Goal: Use online tool/utility: Use online tool/utility

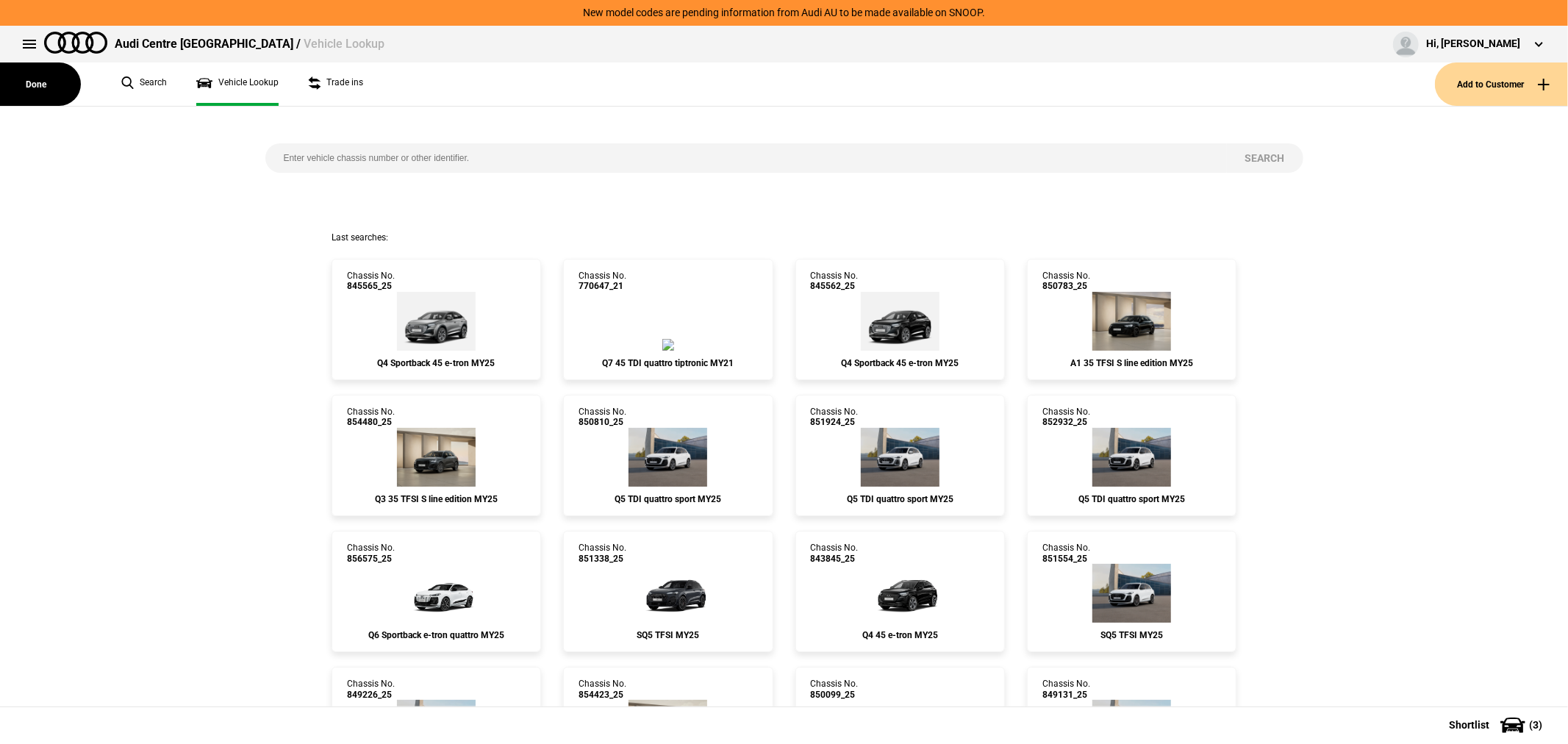
click at [415, 158] on input "search" at bounding box center [746, 158] width 961 height 29
type input "845177"
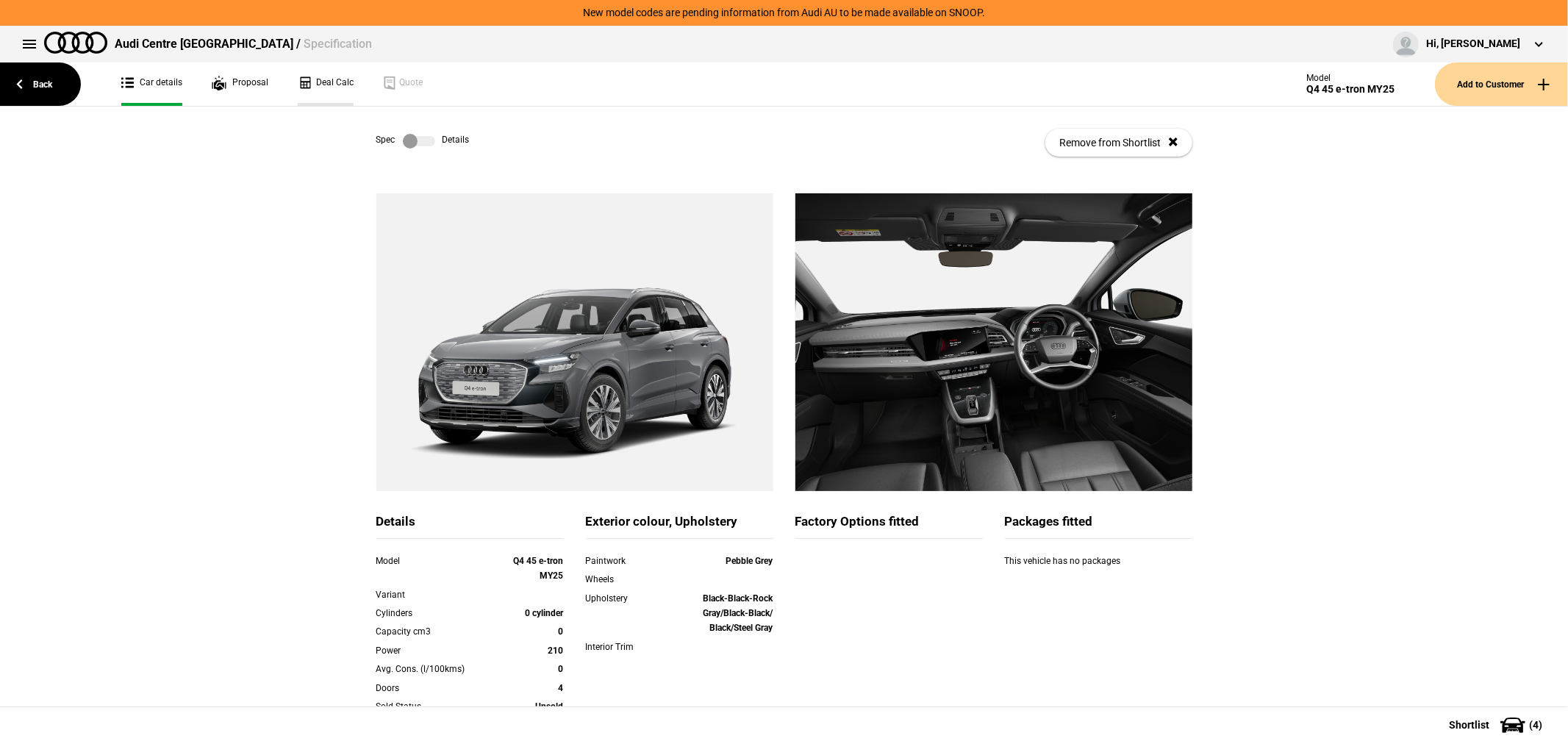
click at [334, 84] on link "Deal Calc" at bounding box center [325, 84] width 56 height 44
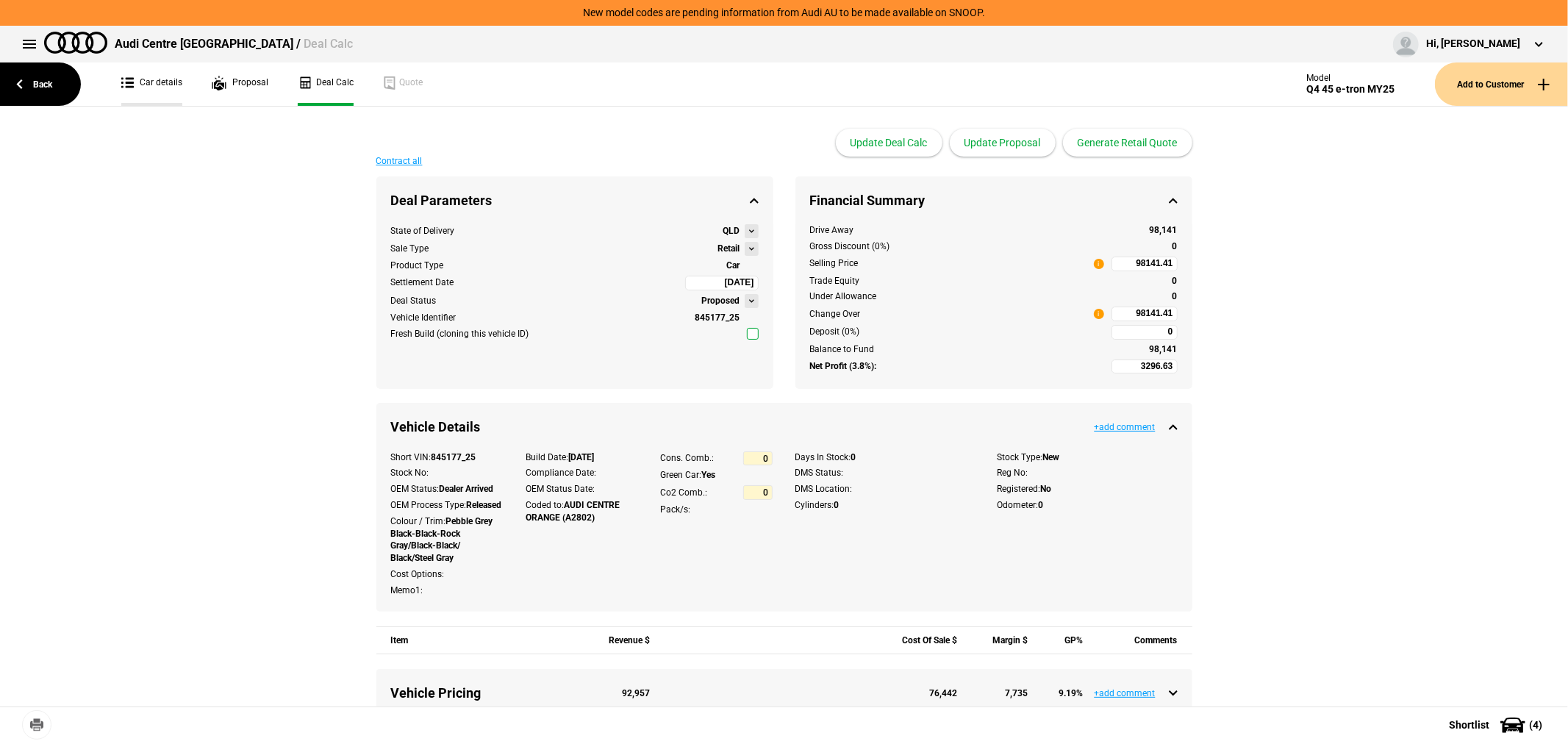
click at [149, 82] on link "Car details" at bounding box center [152, 84] width 61 height 44
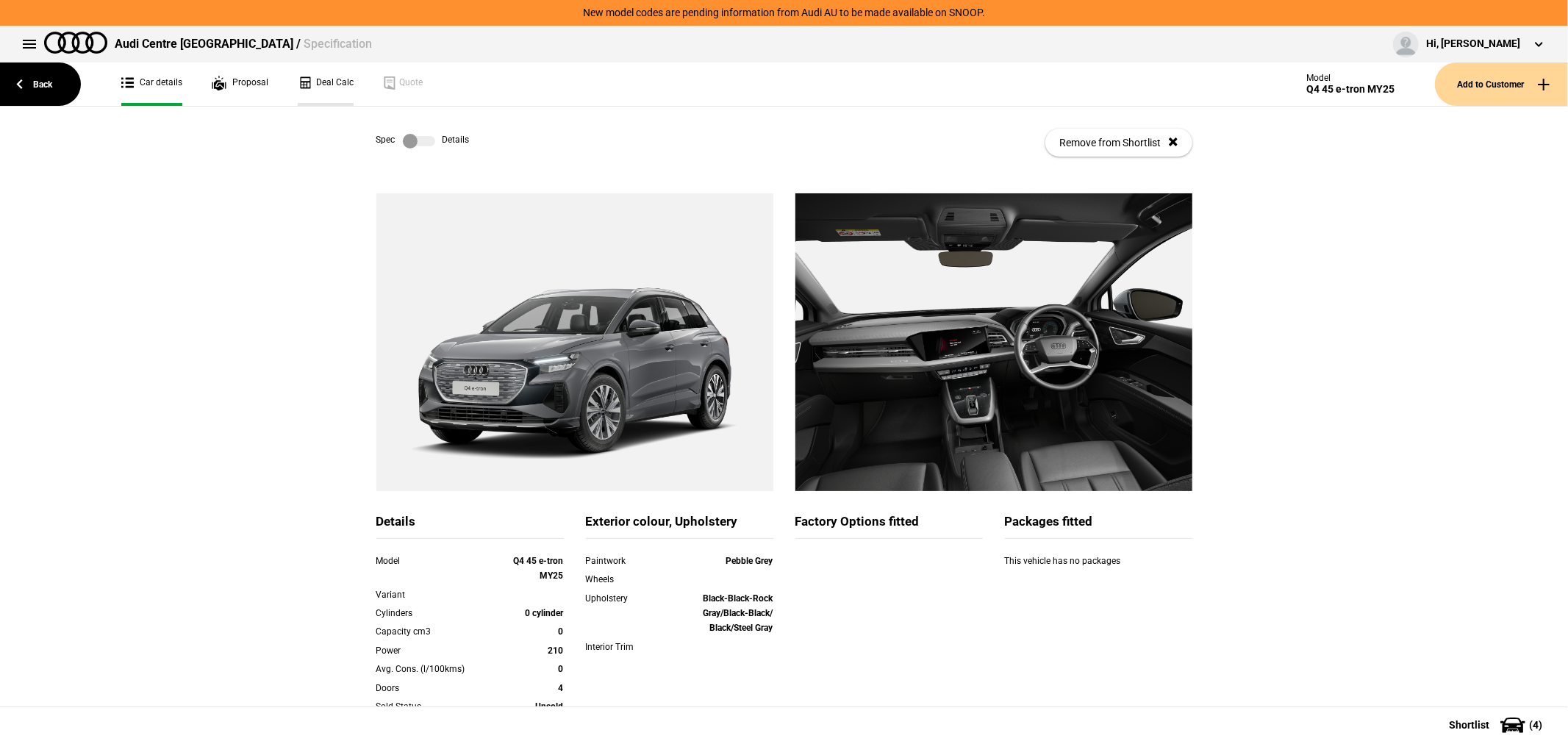
click at [312, 82] on link "Deal Calc" at bounding box center [325, 84] width 56 height 44
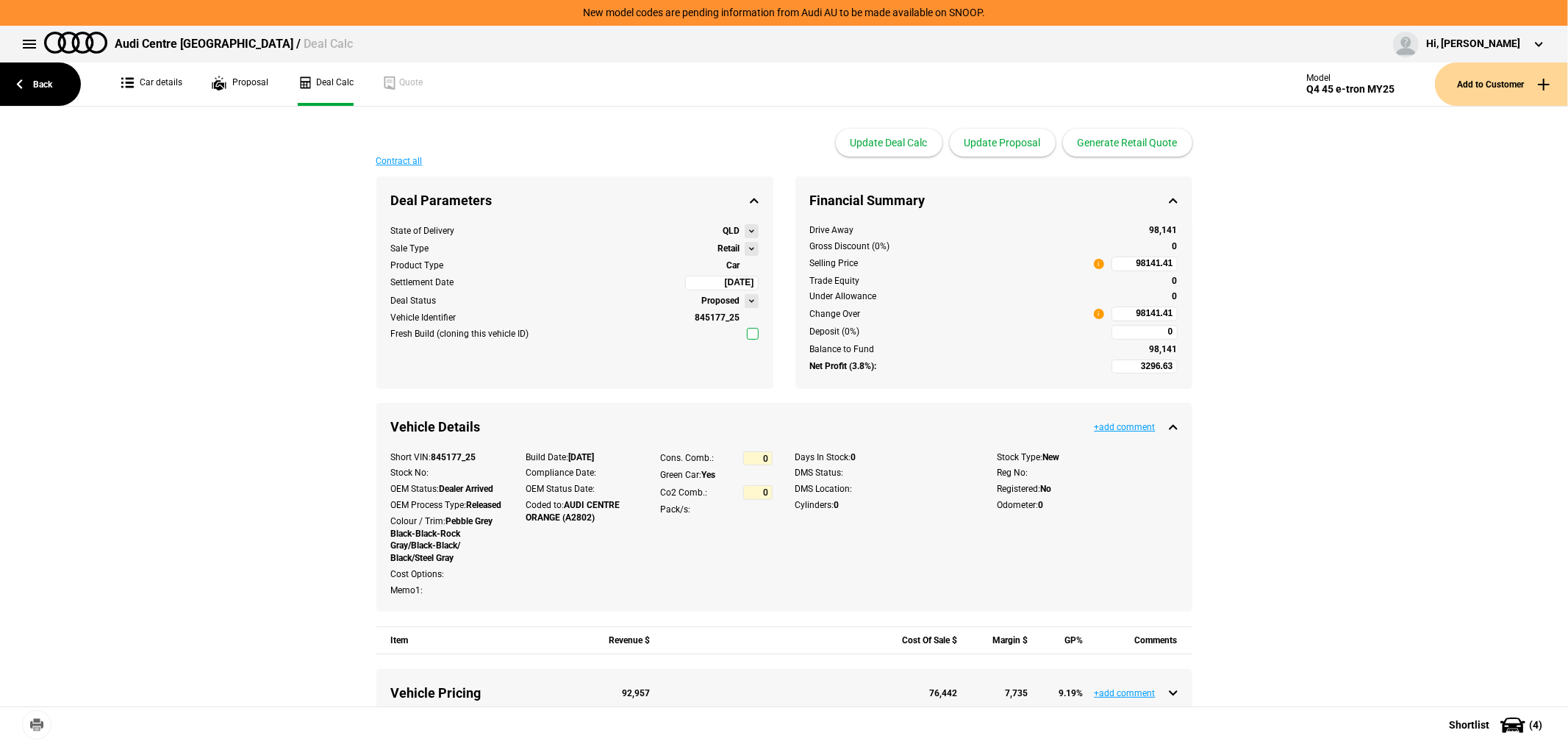
click at [745, 247] on button at bounding box center [751, 249] width 14 height 14
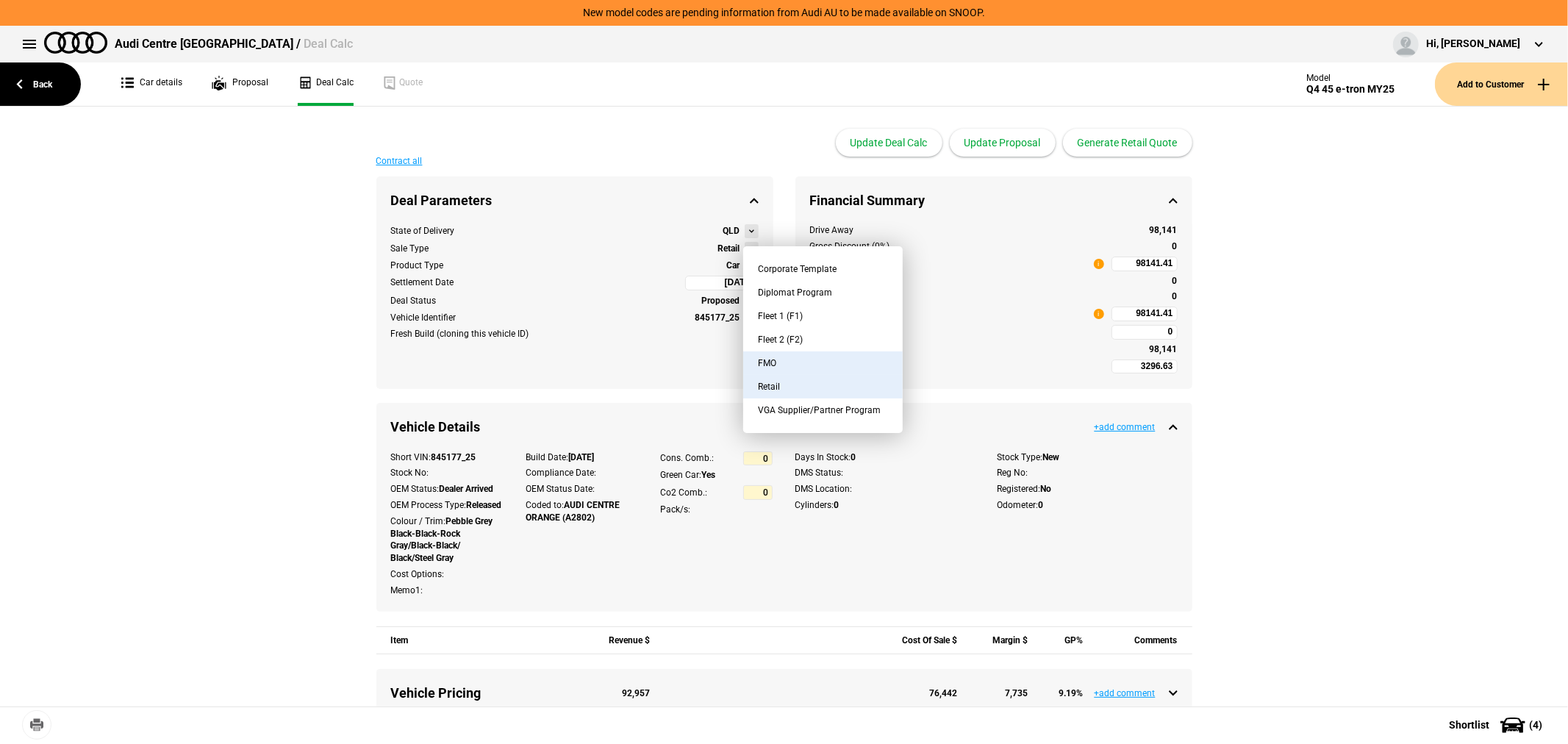
click at [773, 363] on button "FMO" at bounding box center [822, 363] width 159 height 24
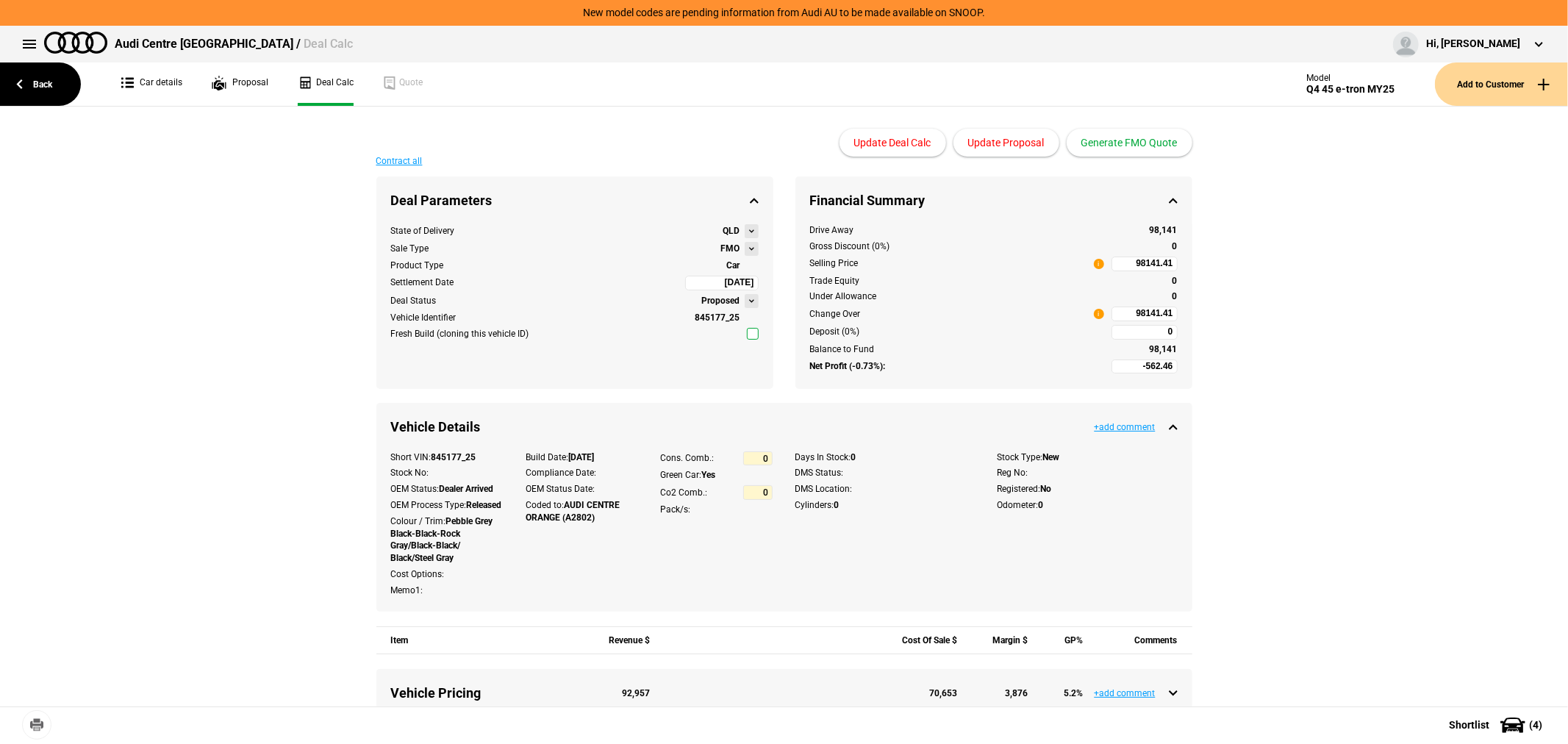
type input "-2562.46"
type input "79412.66"
type input "-5062.46"
click at [1115, 314] on input "79412.66" at bounding box center [1145, 313] width 66 height 14
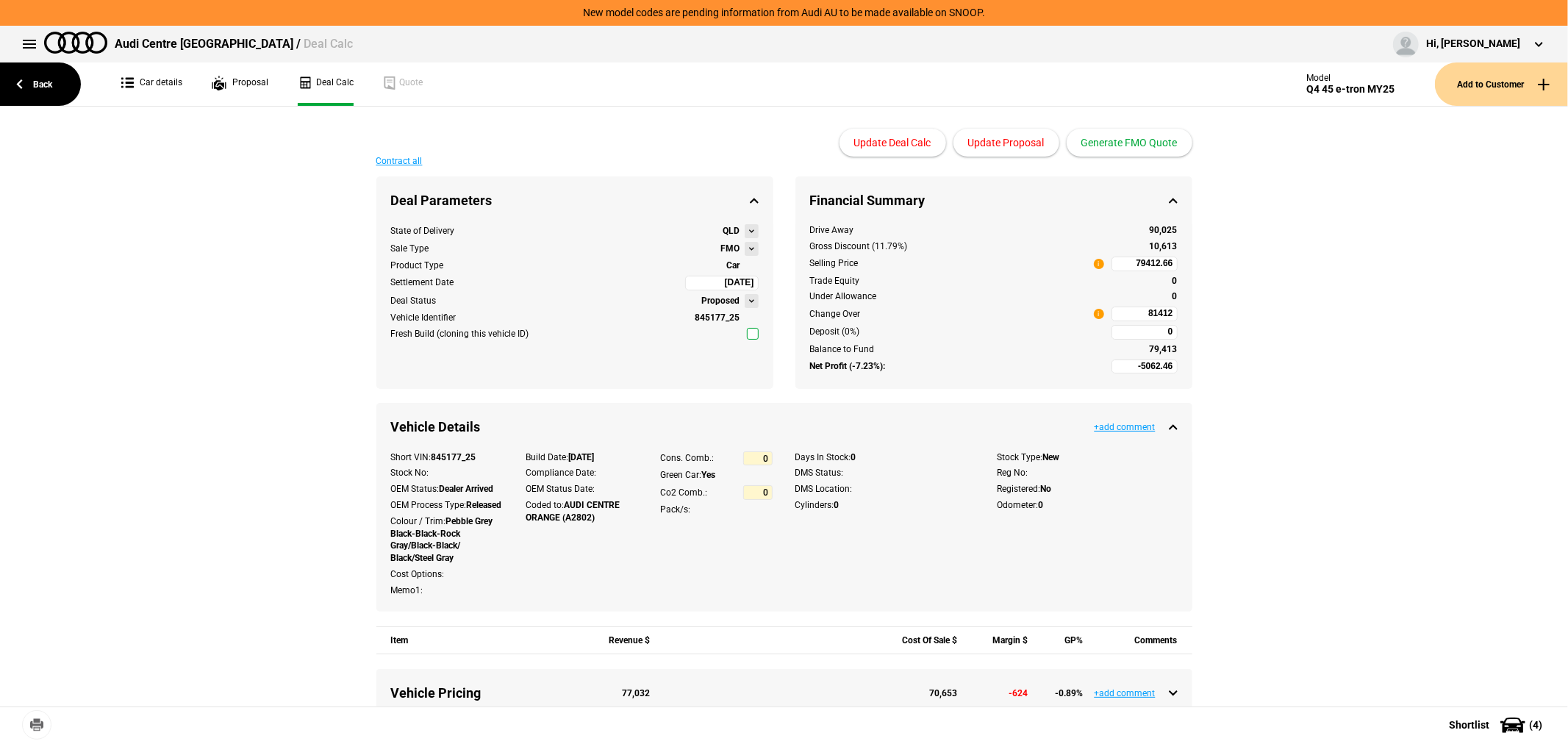
type input "79412.66"
type input "-3244.88"
type input "81412"
click at [1011, 139] on button "Update Proposal" at bounding box center [1006, 142] width 106 height 28
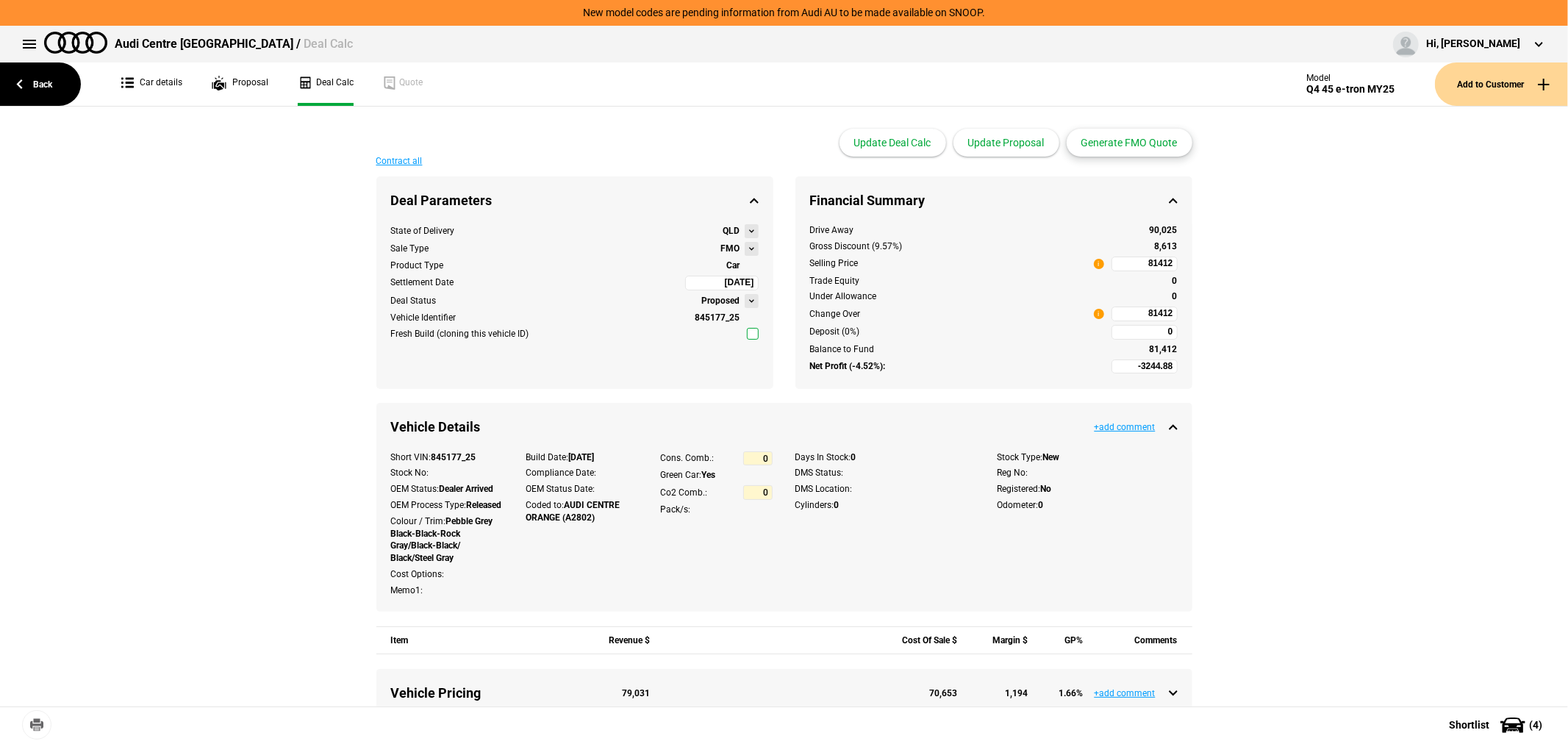
click at [1157, 139] on button "Generate FMO Quote" at bounding box center [1129, 142] width 125 height 28
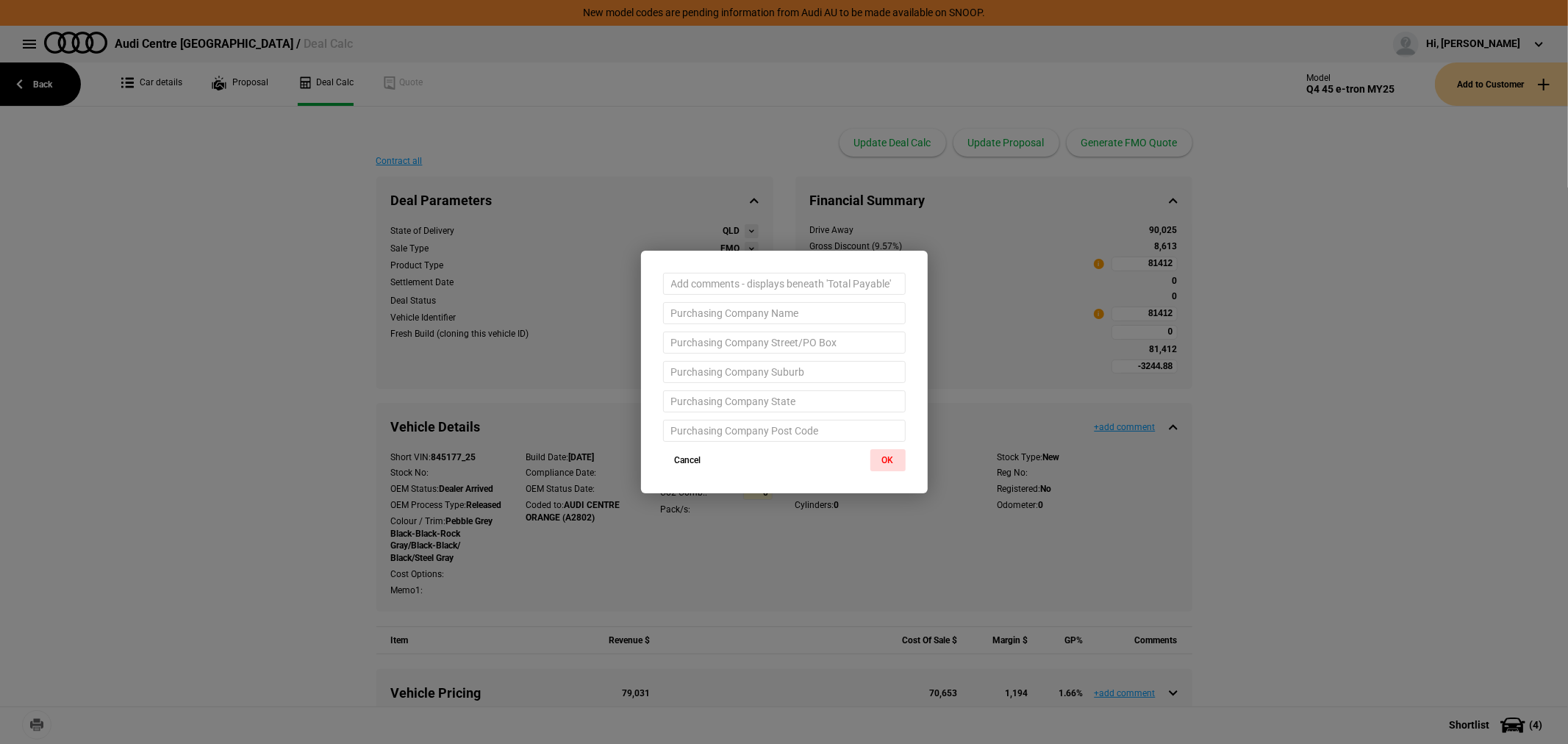
click at [886, 456] on button "OK" at bounding box center [887, 459] width 35 height 22
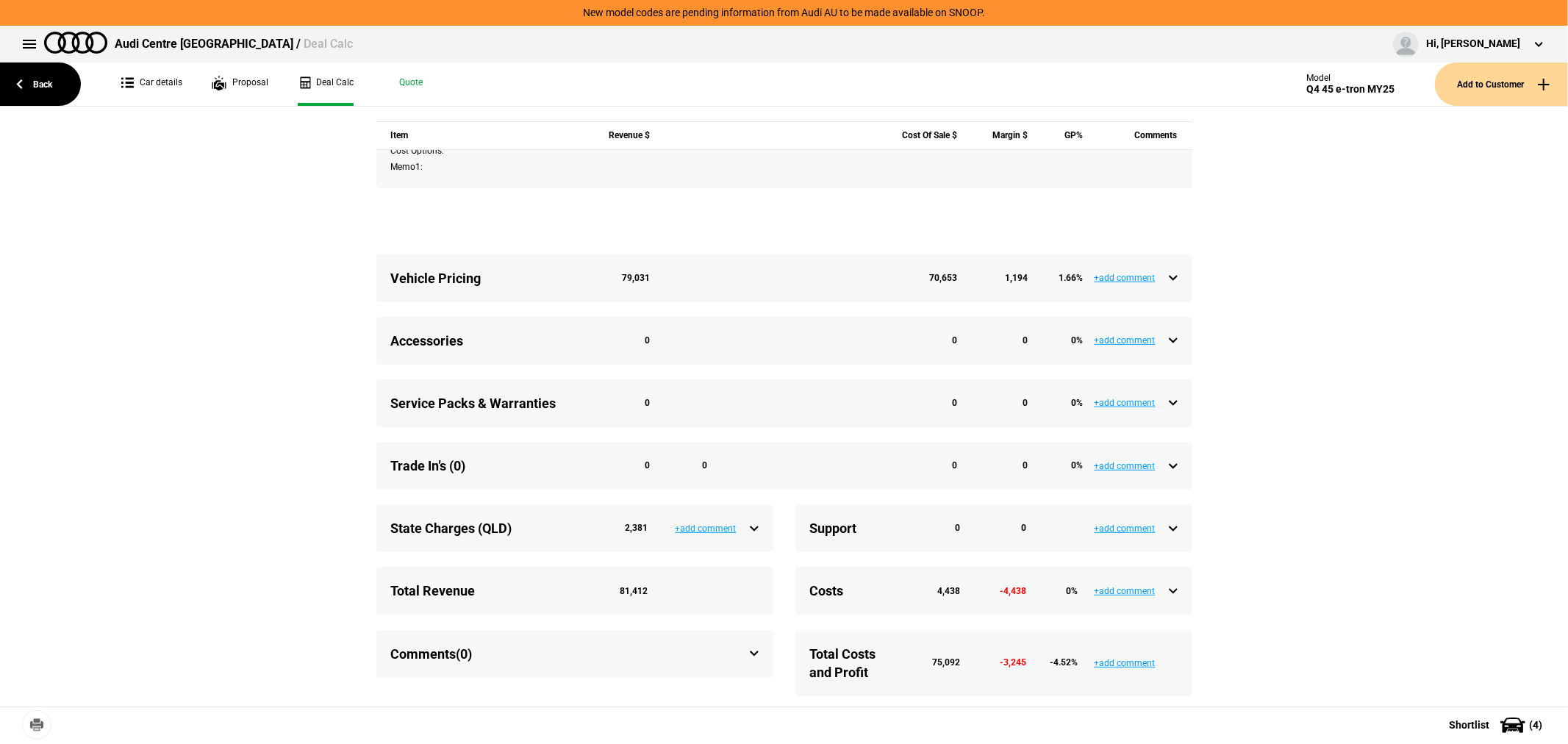
scroll to position [557, 0]
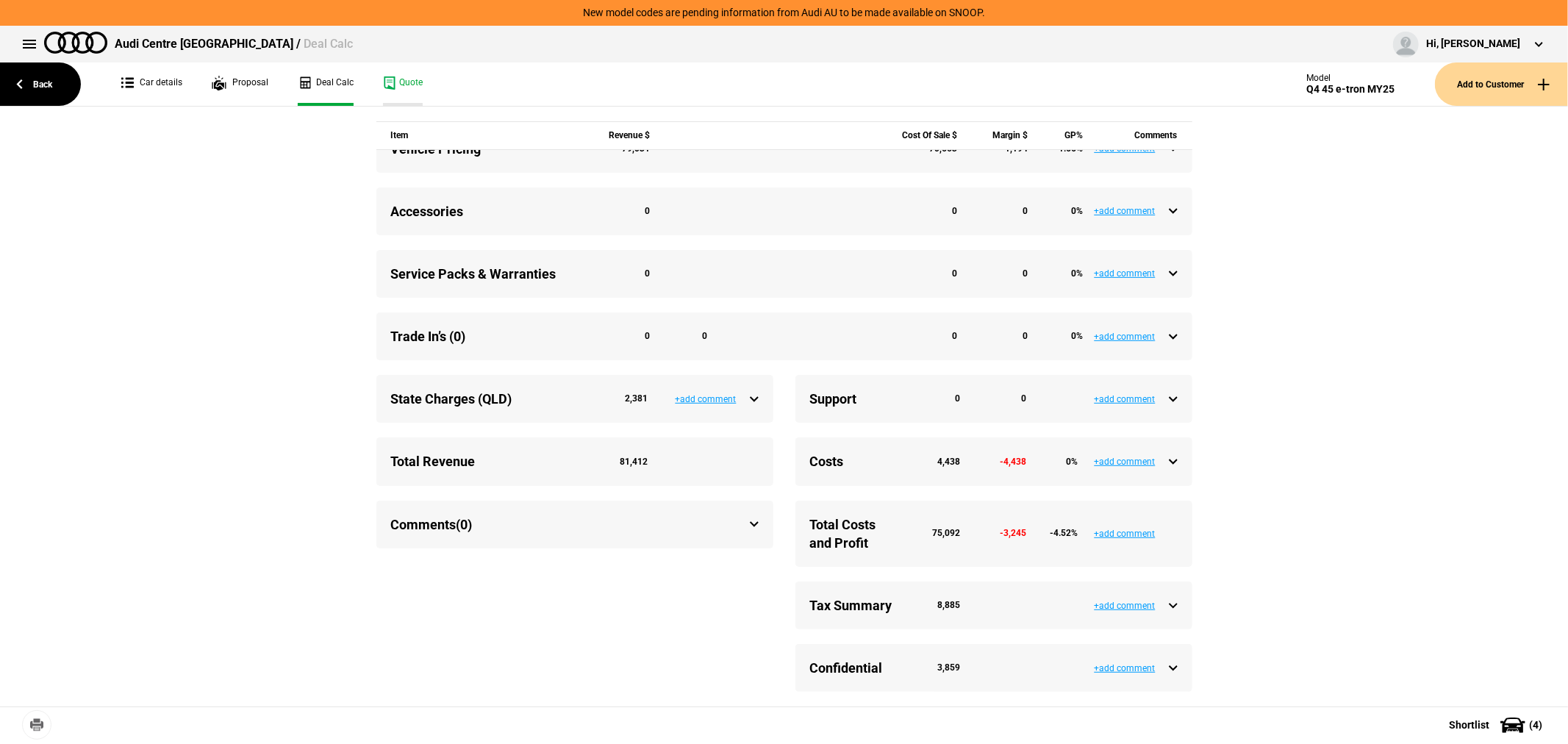
click at [400, 86] on link "Quote" at bounding box center [403, 84] width 40 height 44
